Goal: Navigation & Orientation: Understand site structure

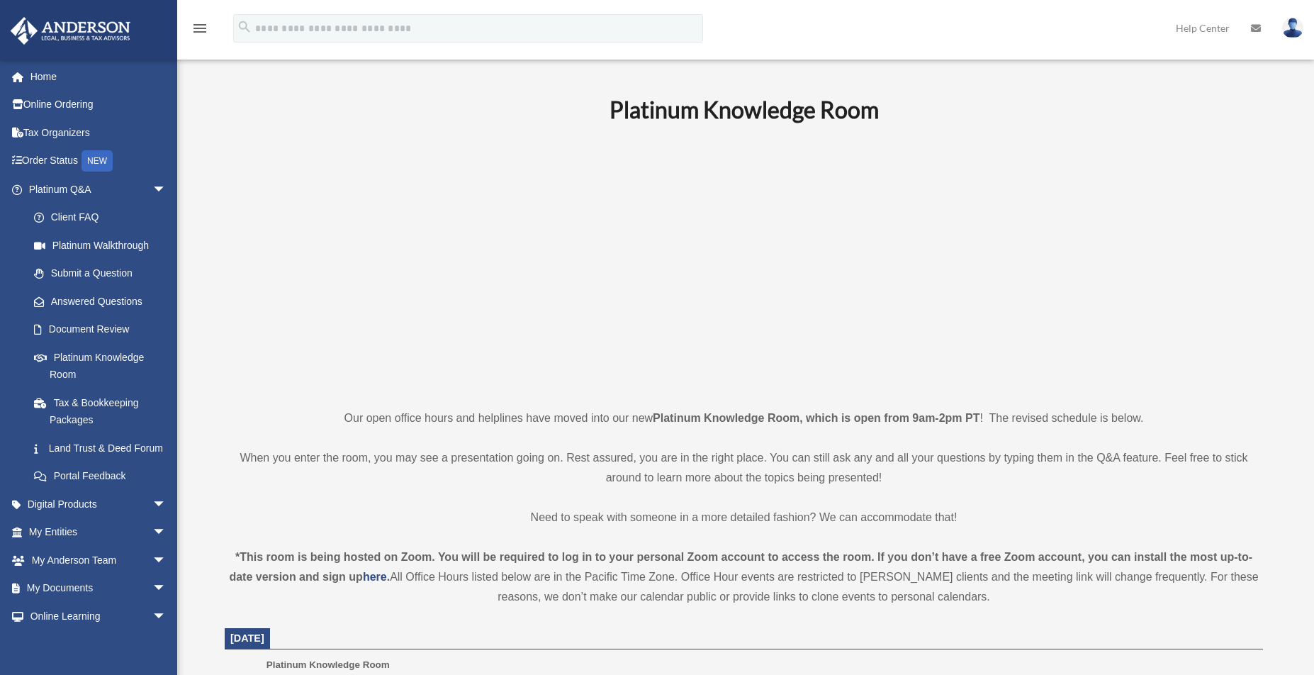
click at [530, 408] on p "Our open office hours and helplines have moved into our new Platinum Knowledge …" at bounding box center [744, 418] width 1039 height 20
click at [152, 537] on span "arrow_drop_down" at bounding box center [166, 532] width 28 height 29
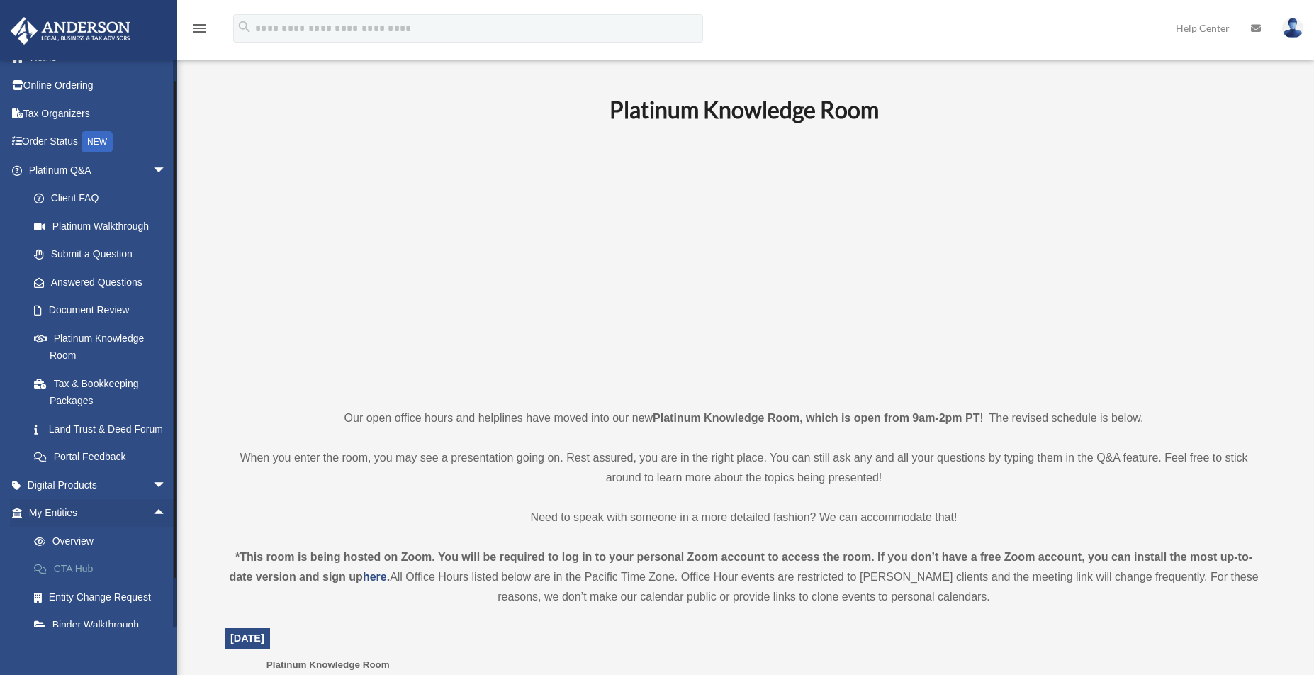
scroll to position [73, 0]
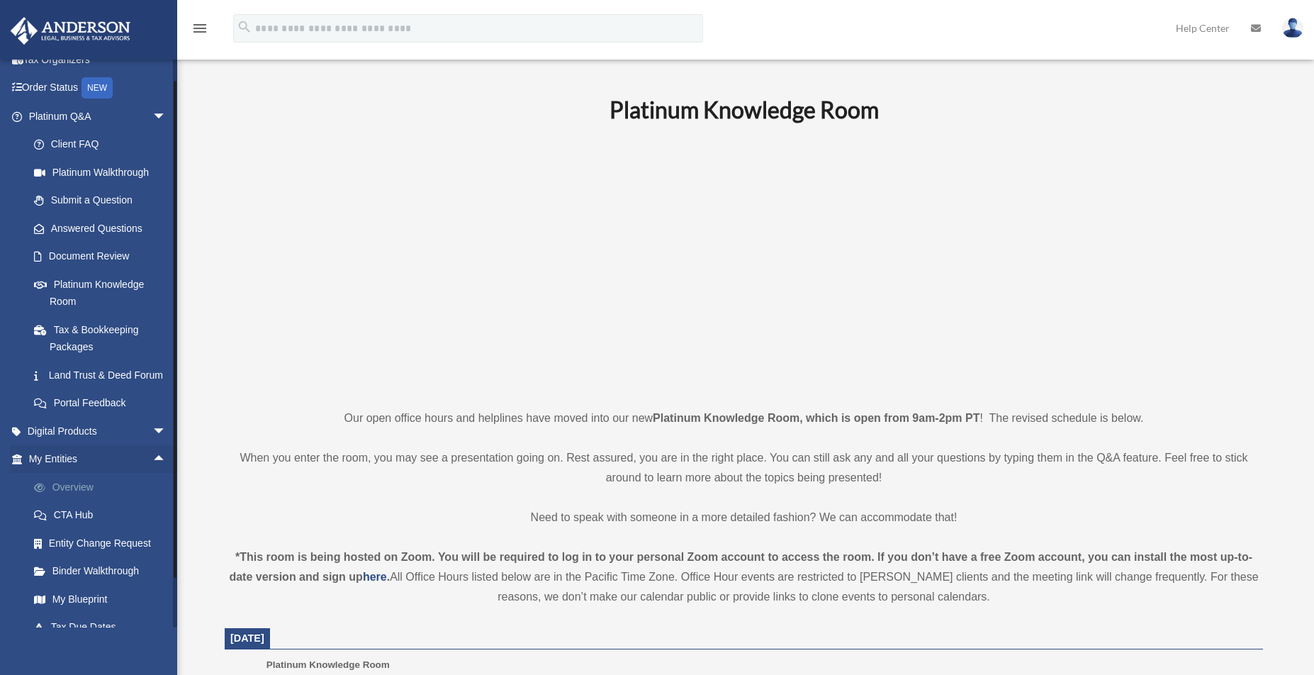
click at [89, 499] on link "Overview" at bounding box center [104, 487] width 168 height 28
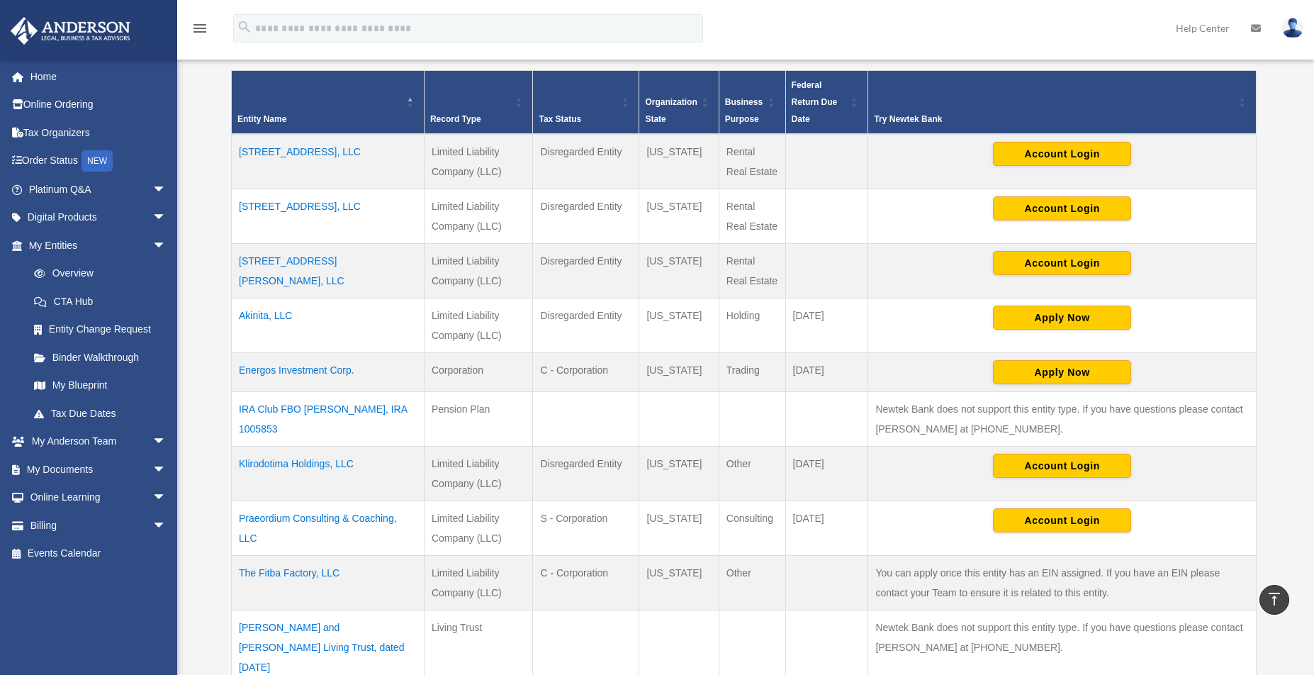
scroll to position [198, 0]
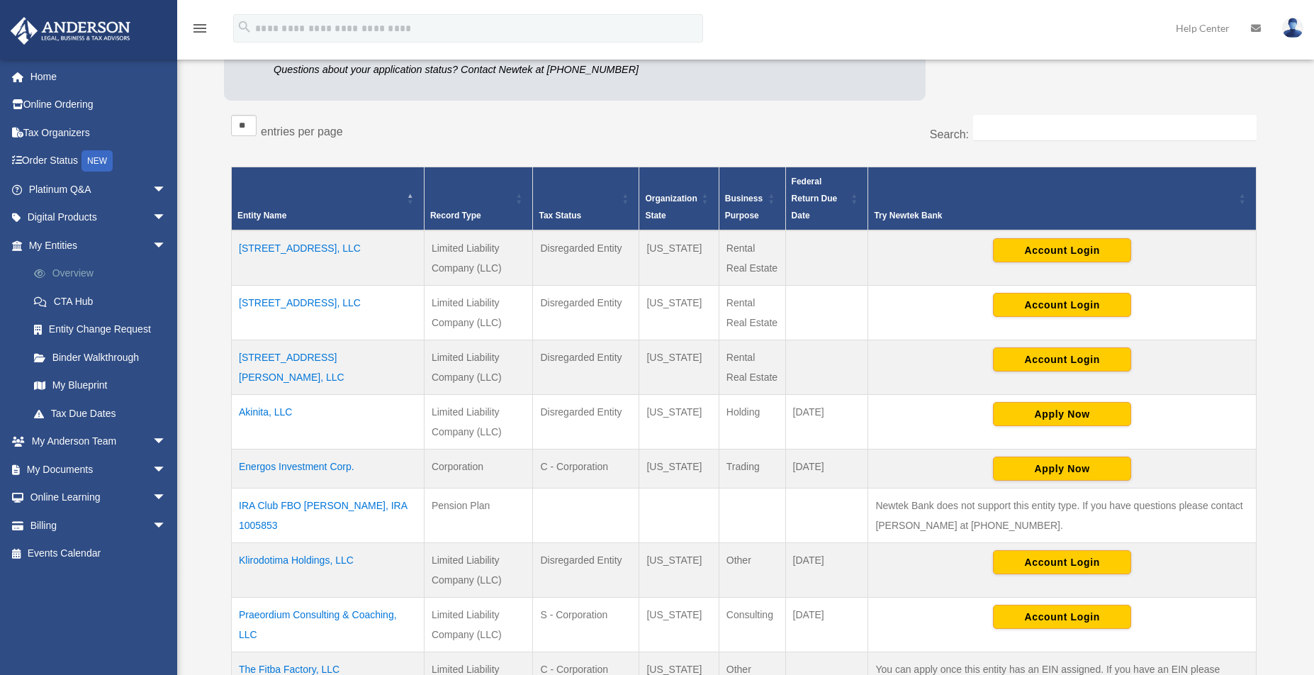
click at [73, 274] on link "Overview" at bounding box center [104, 273] width 168 height 28
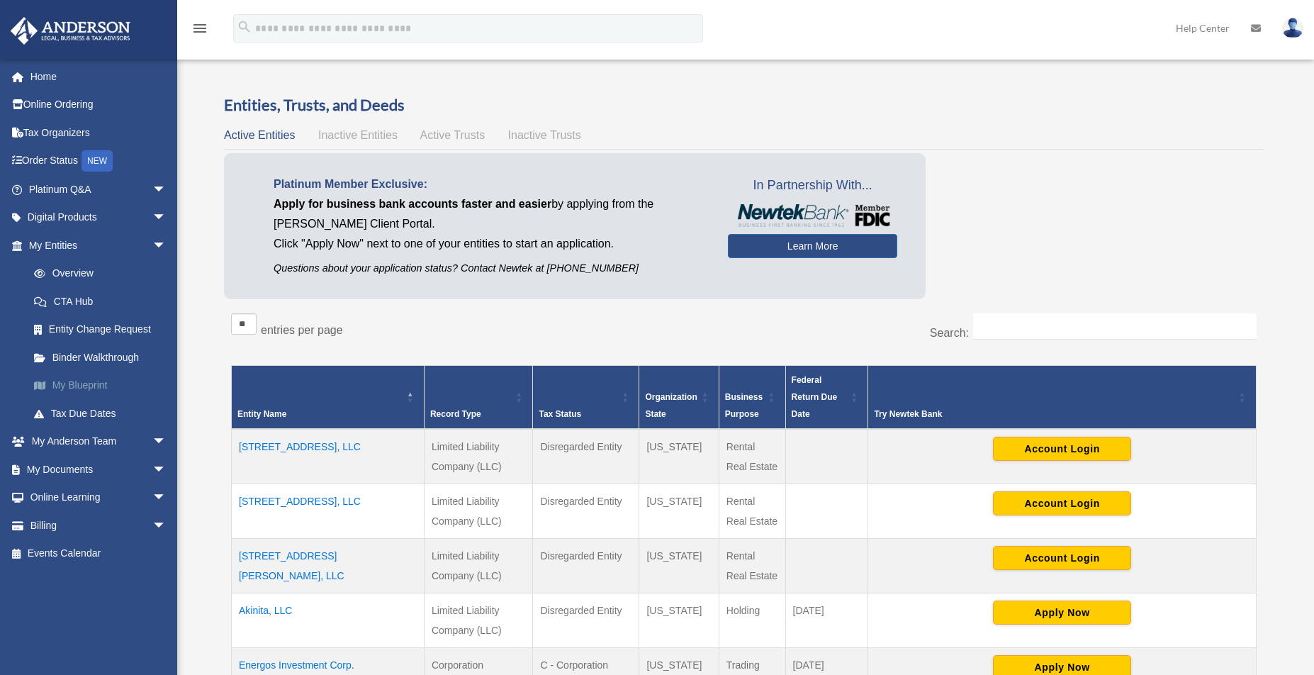
click at [77, 383] on link "My Blueprint" at bounding box center [104, 385] width 168 height 28
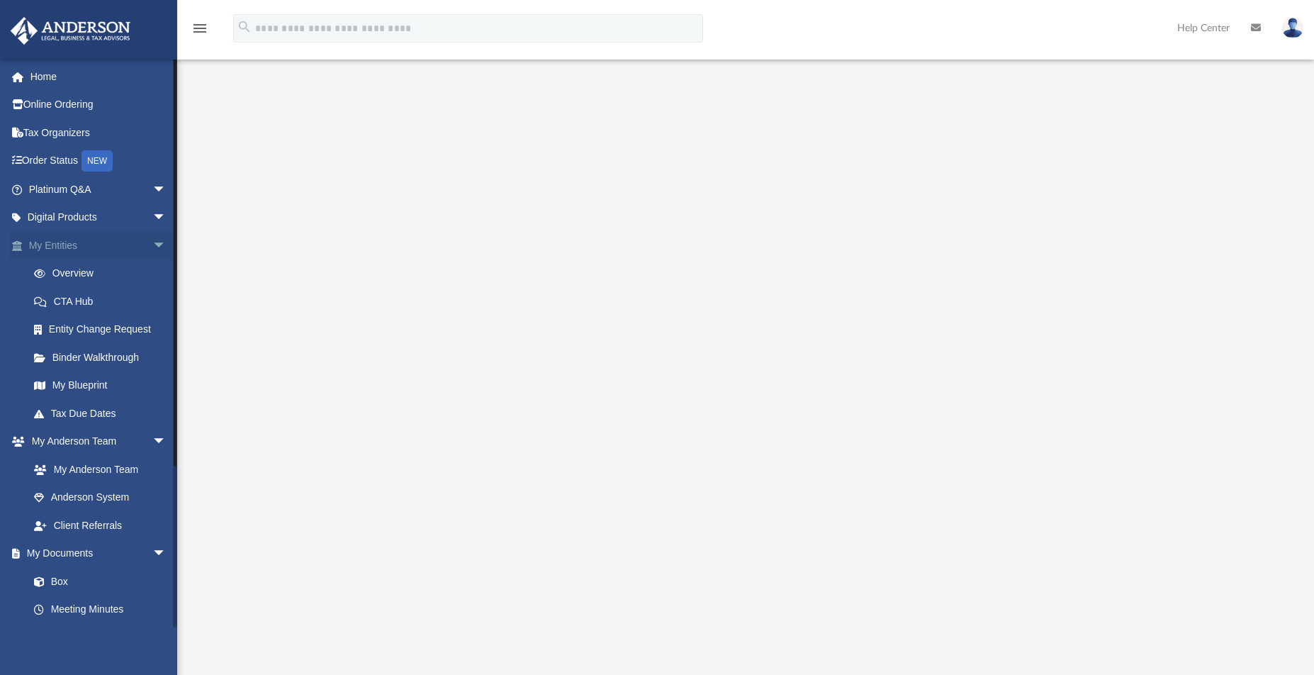
click at [152, 246] on span "arrow_drop_down" at bounding box center [166, 245] width 28 height 29
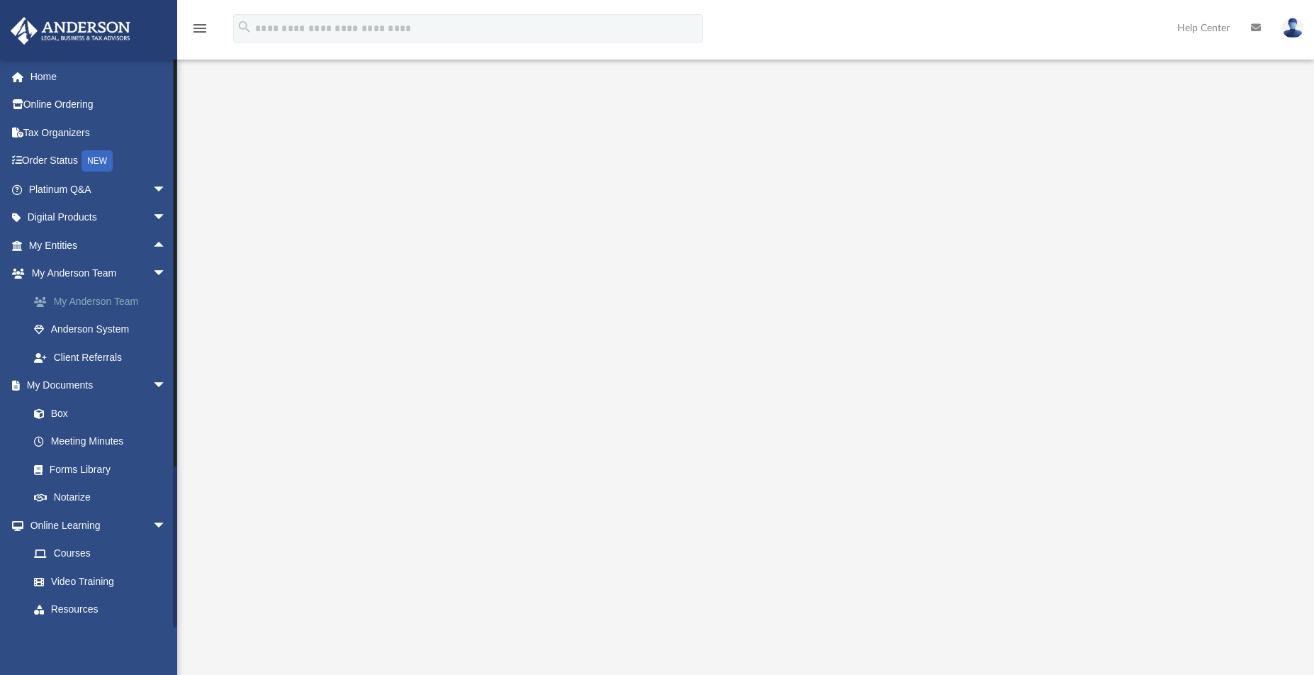
click at [120, 298] on link "My Anderson Team" at bounding box center [104, 301] width 168 height 28
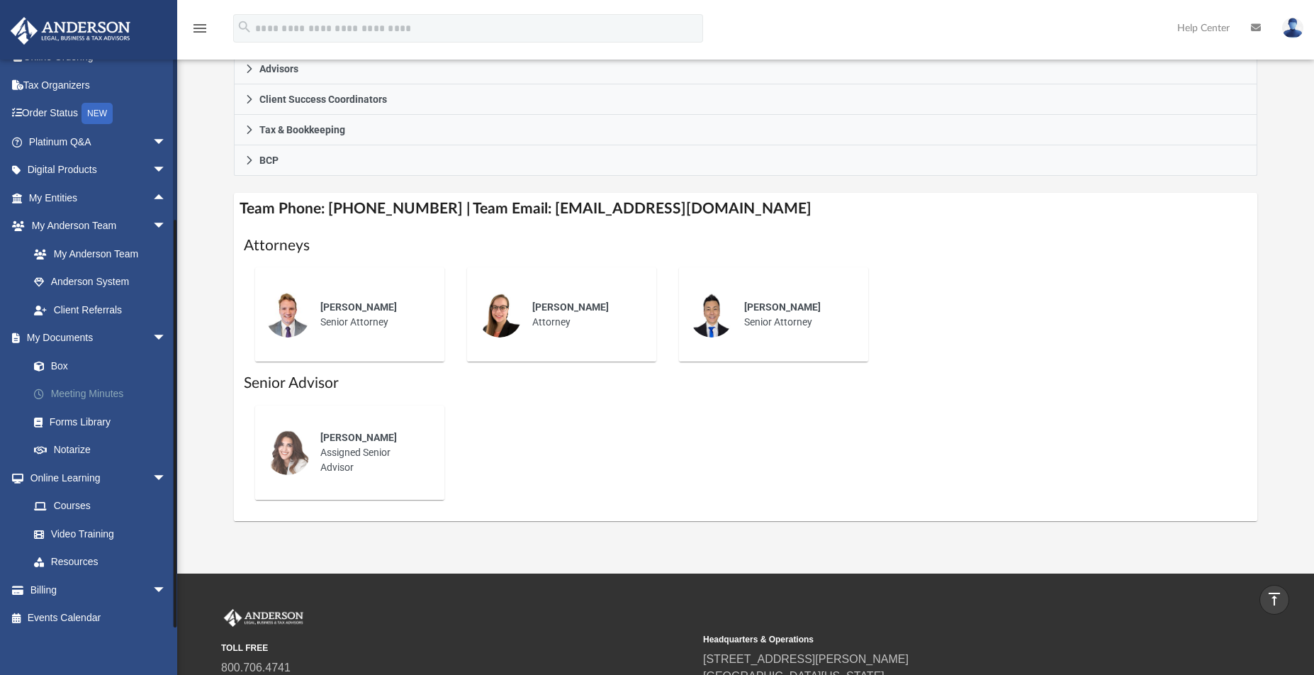
scroll to position [542, 0]
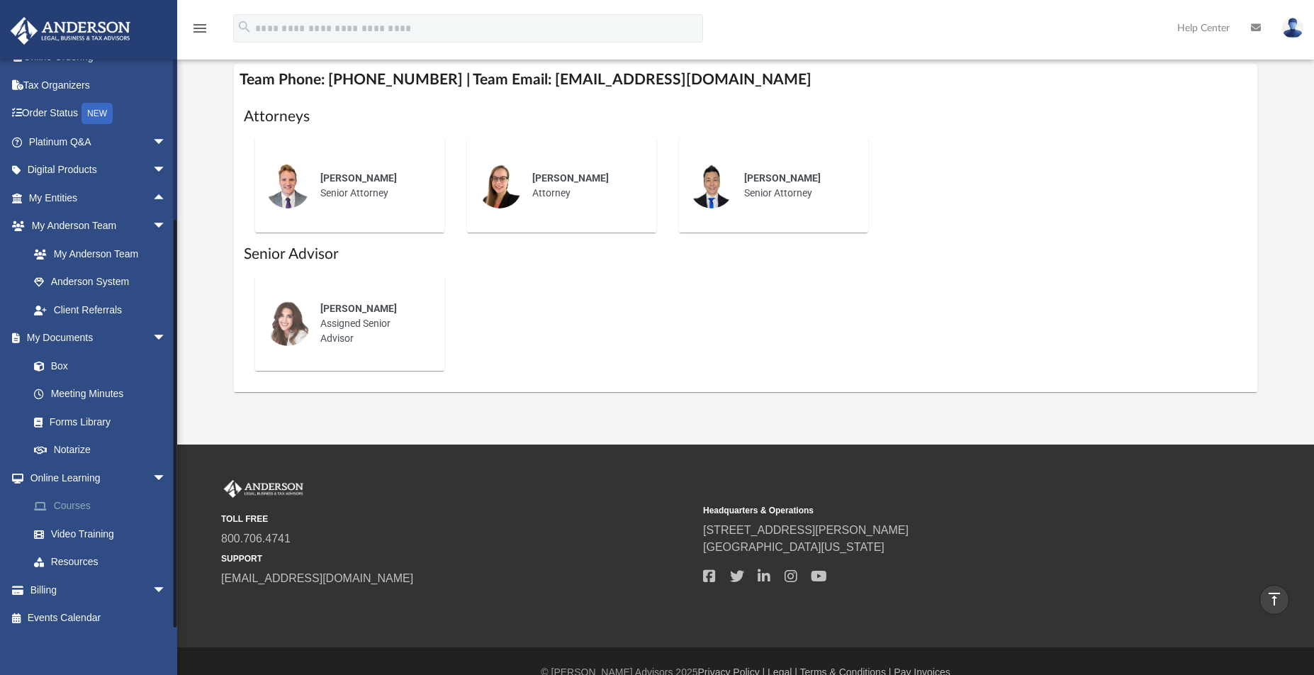
click at [73, 503] on link "Courses" at bounding box center [104, 506] width 168 height 28
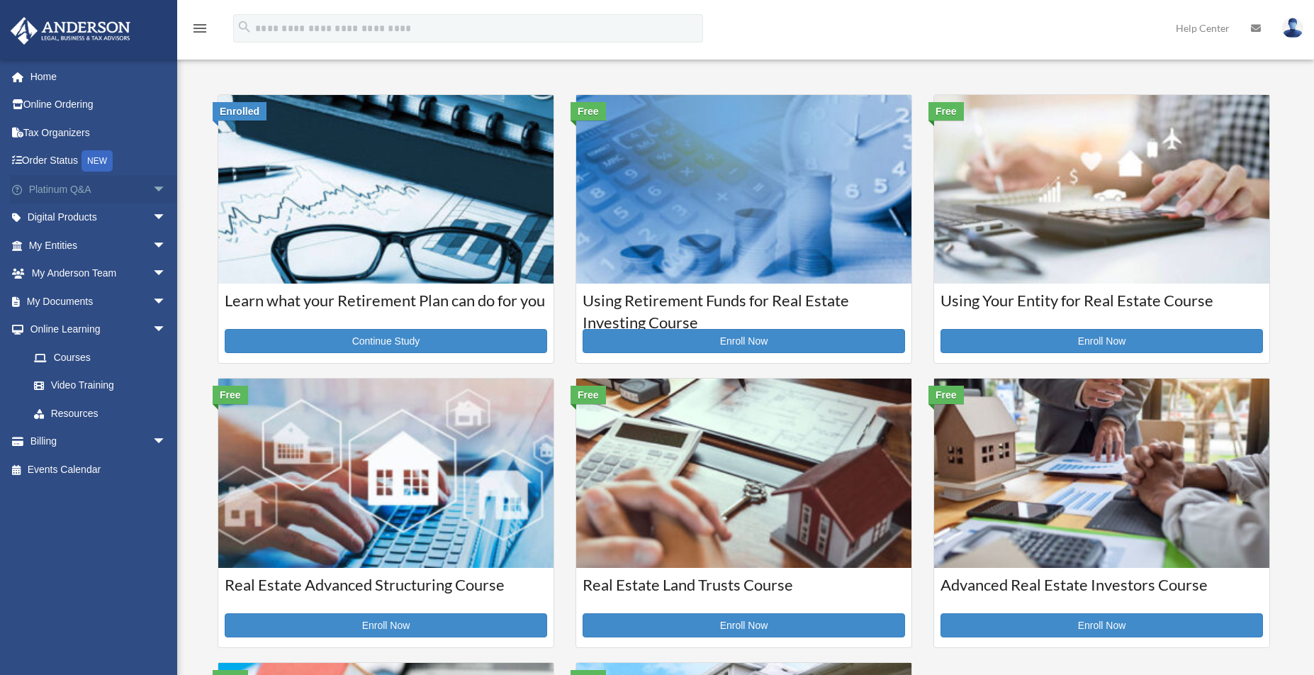
click at [152, 192] on span "arrow_drop_down" at bounding box center [166, 189] width 28 height 29
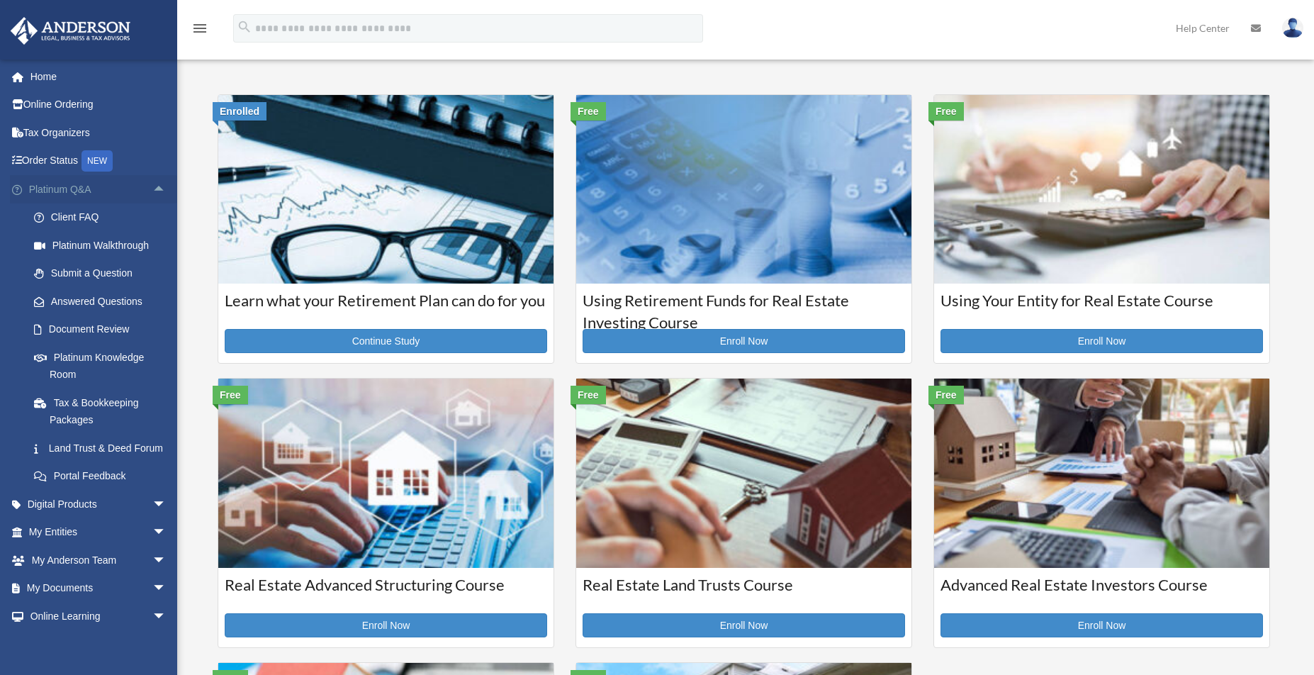
click at [67, 186] on link "Platinum Q&A arrow_drop_up" at bounding box center [99, 189] width 178 height 28
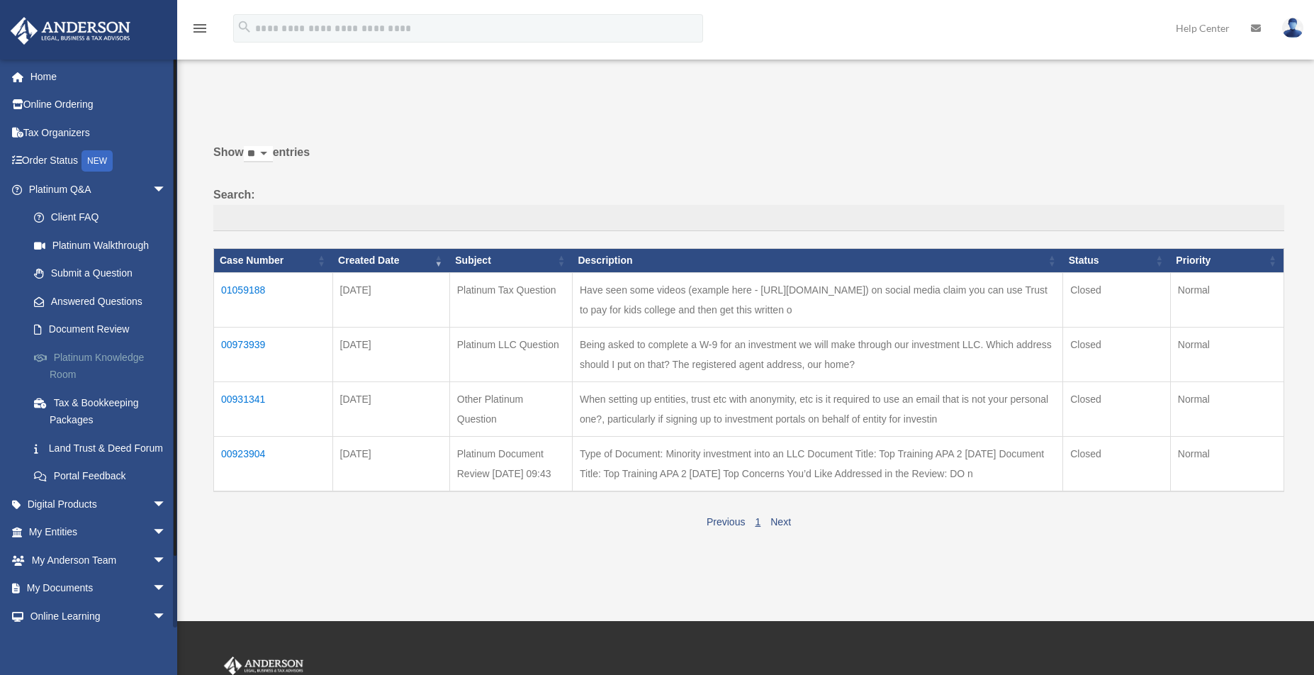
click at [83, 356] on link "Platinum Knowledge Room" at bounding box center [104, 365] width 168 height 45
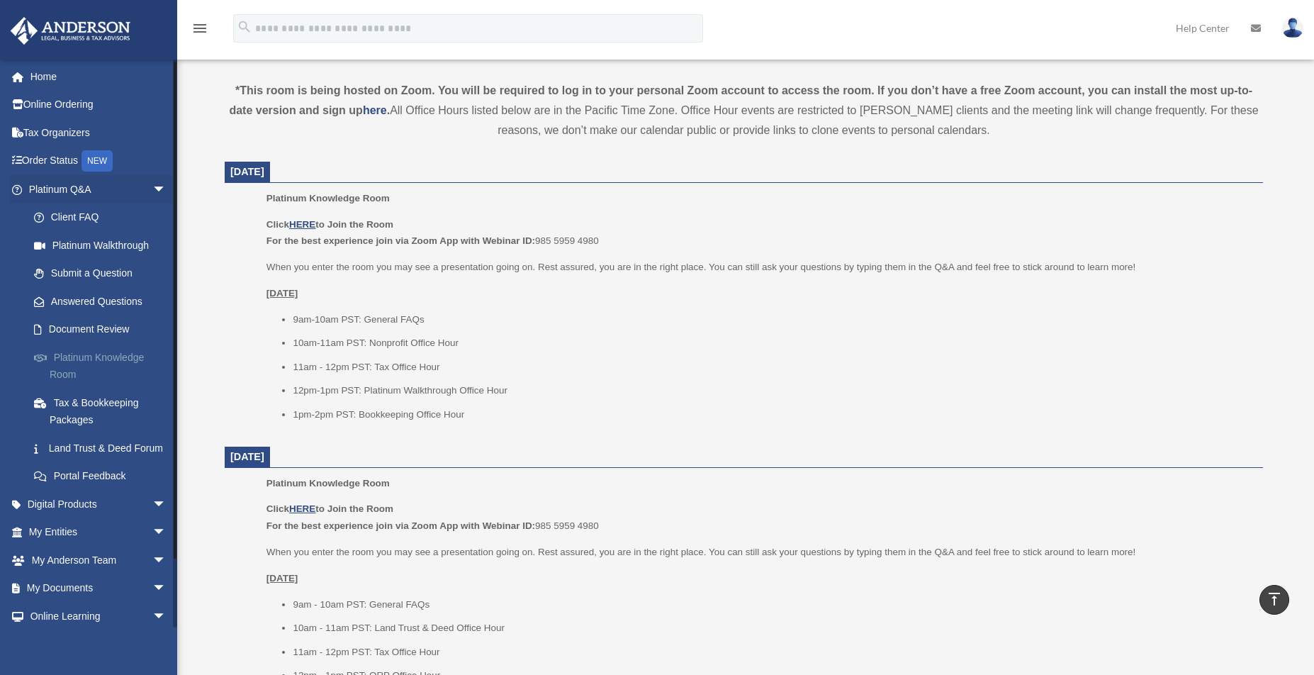
scroll to position [18, 0]
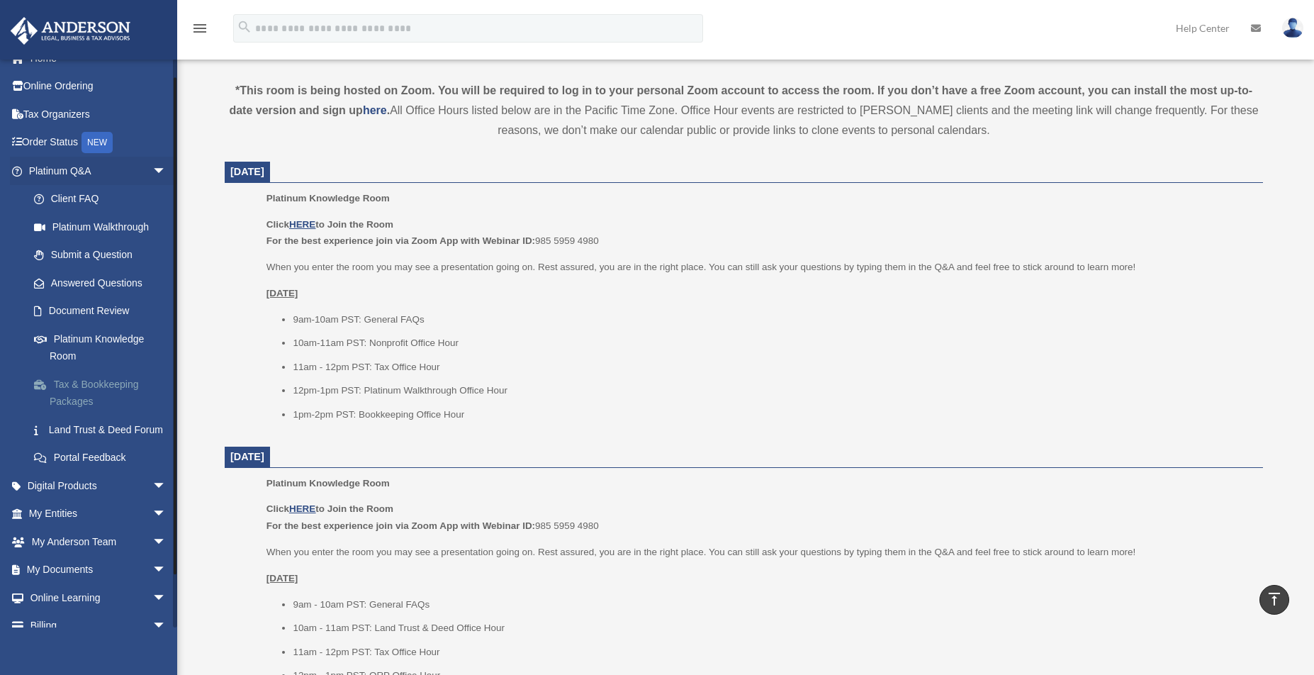
click at [70, 381] on link "Tax & Bookkeeping Packages" at bounding box center [104, 392] width 168 height 45
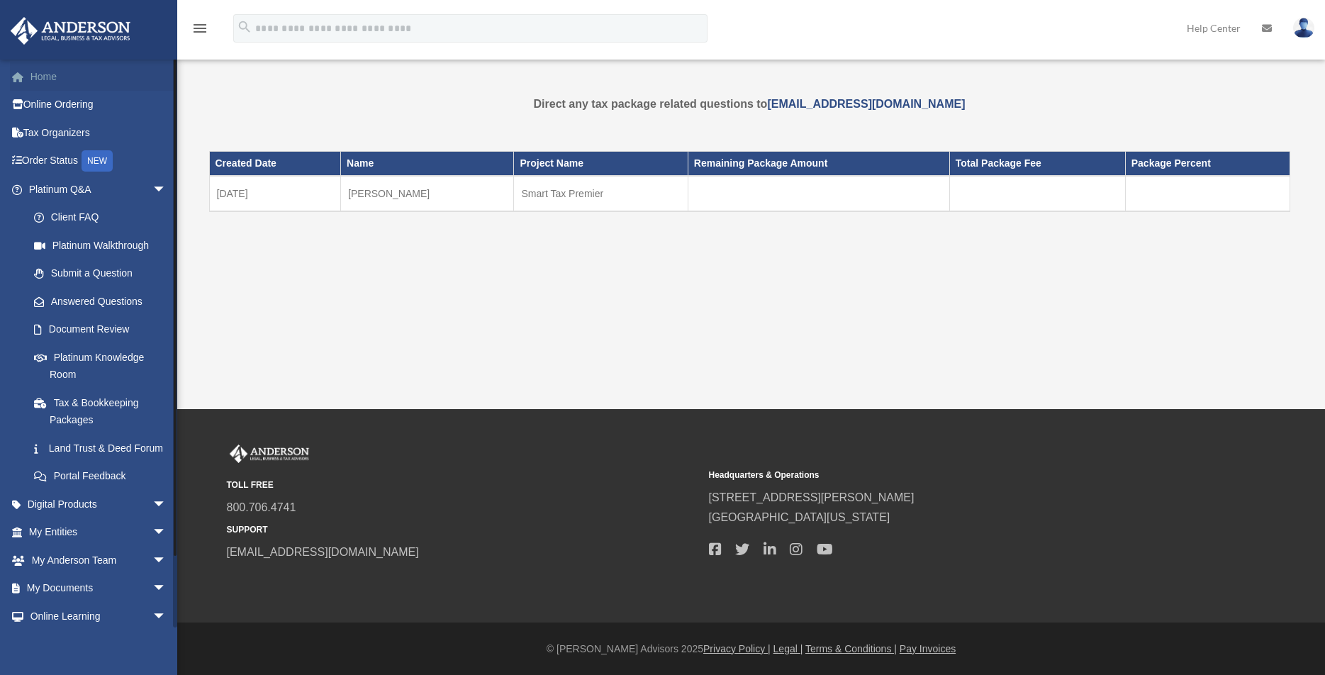
click at [46, 80] on link "Home" at bounding box center [99, 76] width 178 height 28
